Goal: Navigation & Orientation: Go to known website

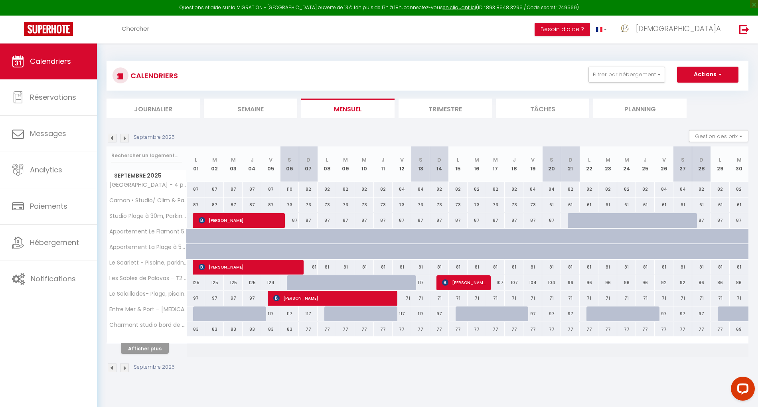
click at [526, 0] on html "Questions et aide sur la MIGRATION - [GEOGRAPHIC_DATA] ouverte de 13 à 14h puis…" at bounding box center [379, 203] width 758 height 407
click at [448, 8] on link "en cliquant ici" at bounding box center [459, 7] width 33 height 7
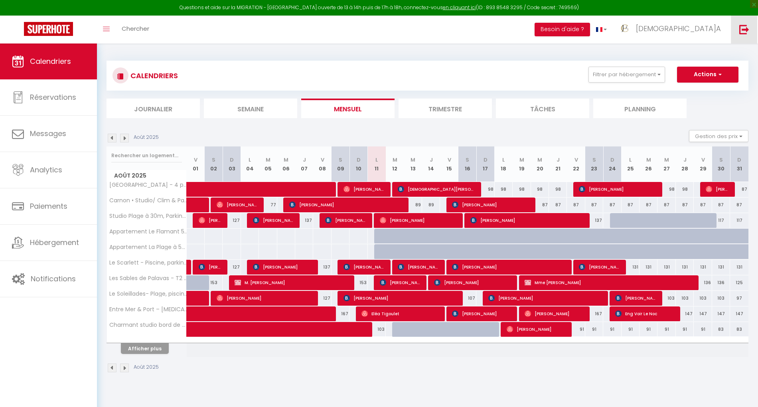
drag, startPoint x: 742, startPoint y: 30, endPoint x: 737, endPoint y: 30, distance: 5.2
click at [742, 30] on img at bounding box center [744, 29] width 10 height 10
click at [743, 29] on img at bounding box center [744, 29] width 10 height 10
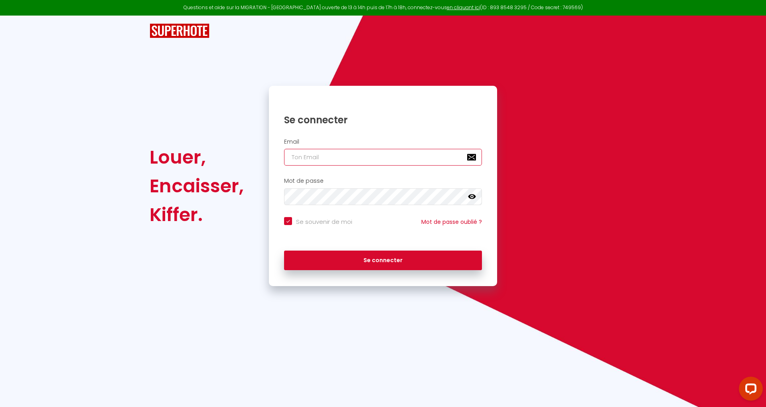
click at [369, 153] on input "email" at bounding box center [383, 157] width 198 height 17
paste input "sarahapparthotel@gmail.com"
type input "sarahapparthotel@gmail.com"
checkbox input "true"
type input "sarahapparthotel@gmail.com"
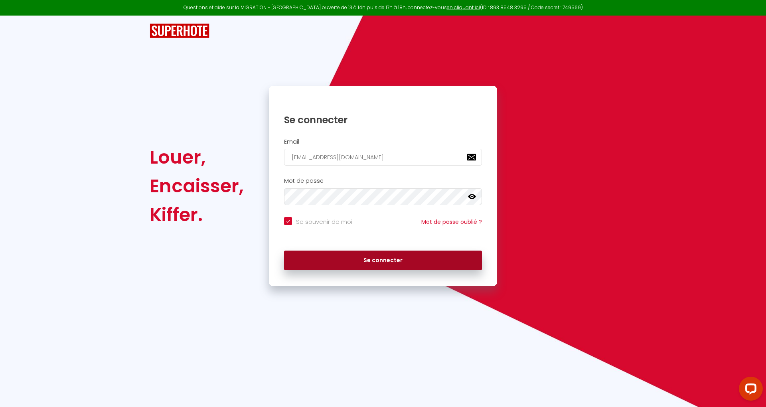
click at [413, 261] on button "Se connecter" at bounding box center [383, 260] width 198 height 20
checkbox input "true"
